Goal: Transaction & Acquisition: Purchase product/service

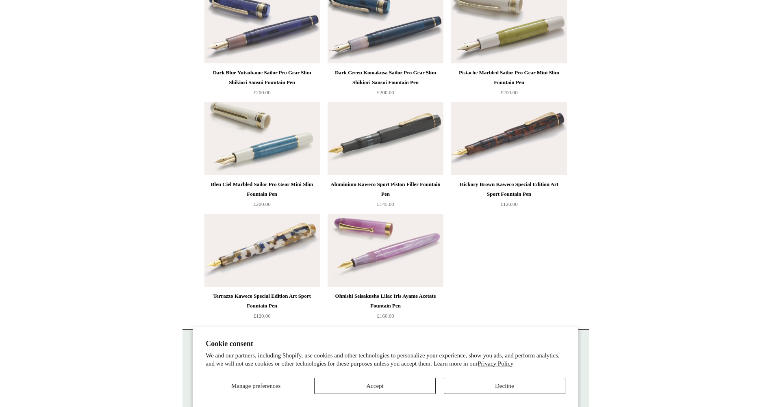
scroll to position [4076, 0]
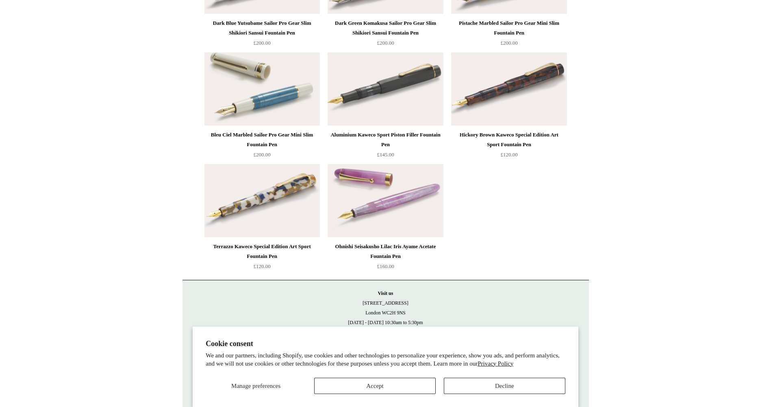
click at [404, 208] on img at bounding box center [385, 200] width 115 height 73
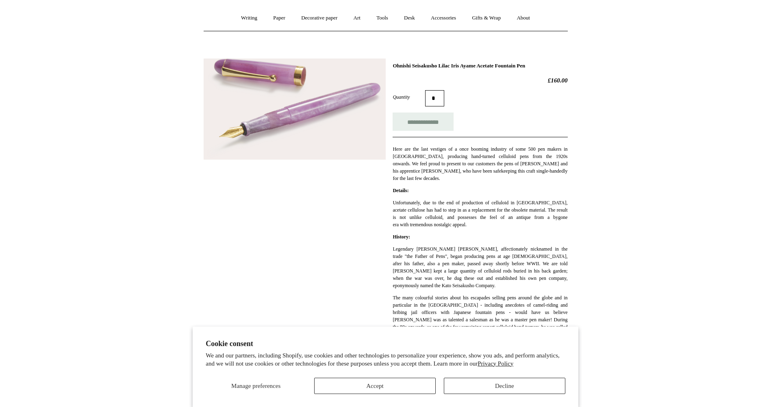
scroll to position [66, 0]
click at [245, 120] on img at bounding box center [295, 110] width 182 height 102
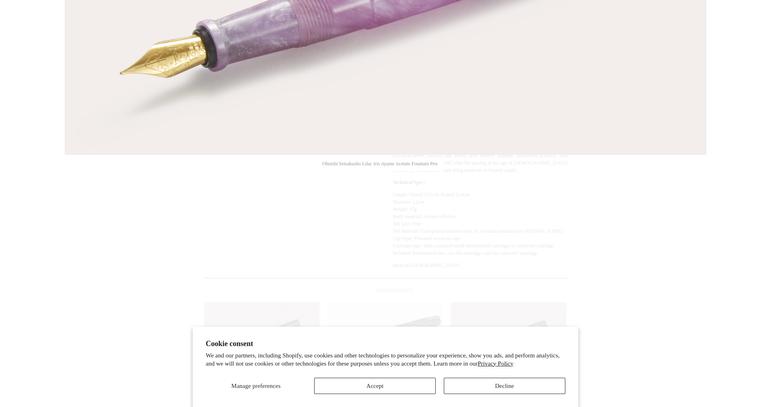
scroll to position [391, 0]
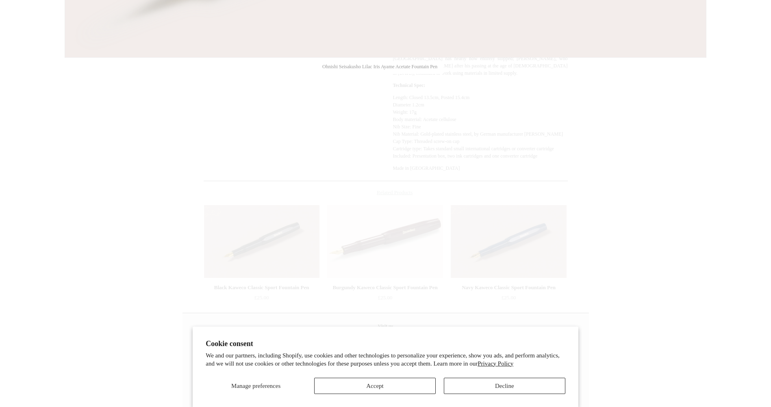
click at [702, 193] on div at bounding box center [385, 28] width 771 height 839
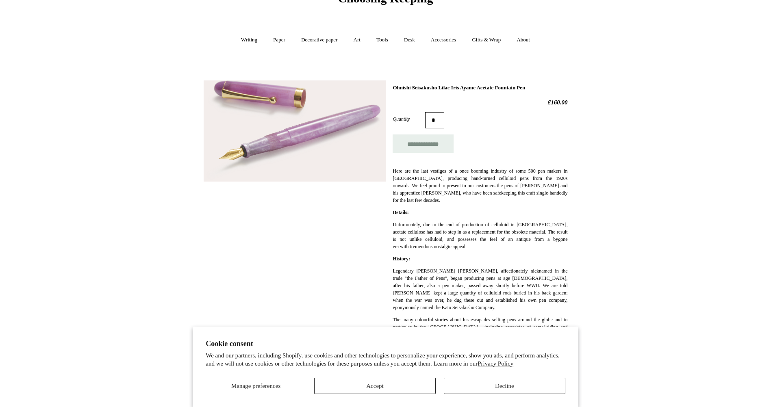
scroll to position [4, 0]
